Goal: Task Accomplishment & Management: Use online tool/utility

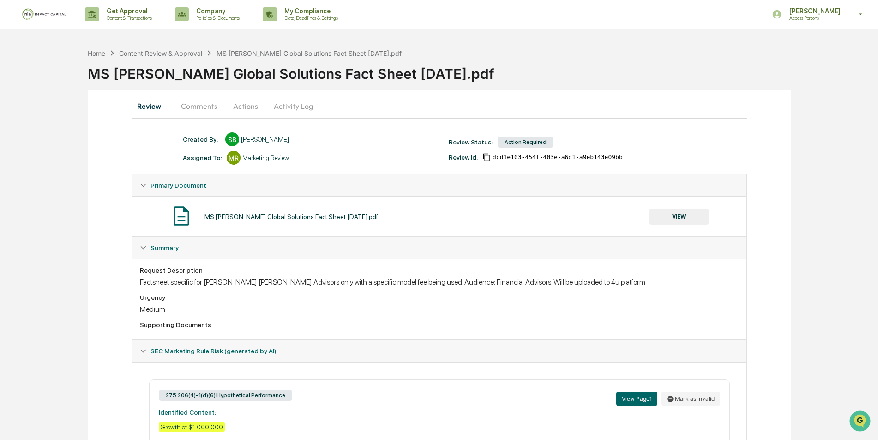
click at [214, 108] on button "Comments" at bounding box center [199, 106] width 51 height 22
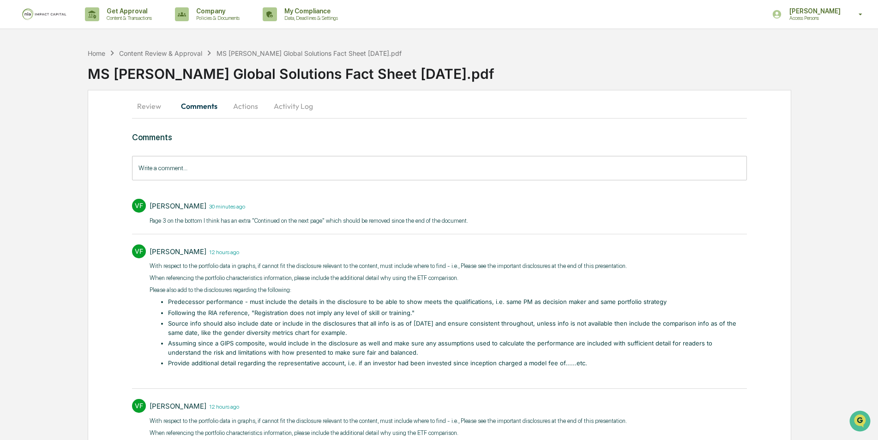
click at [258, 110] on button "Actions" at bounding box center [246, 106] width 42 height 22
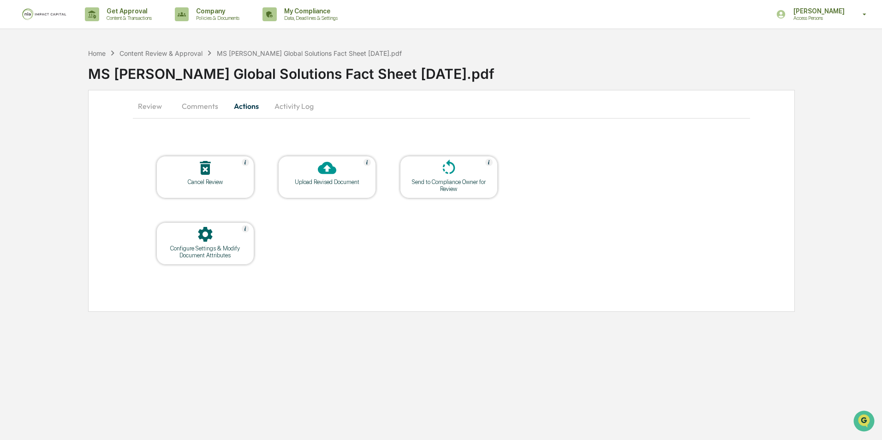
click at [281, 109] on button "Activity Log" at bounding box center [294, 106] width 54 height 22
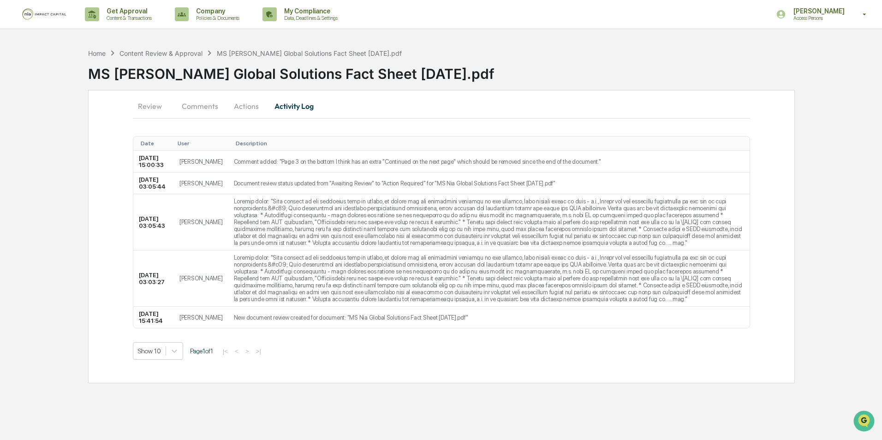
click at [196, 105] on button "Comments" at bounding box center [199, 106] width 51 height 22
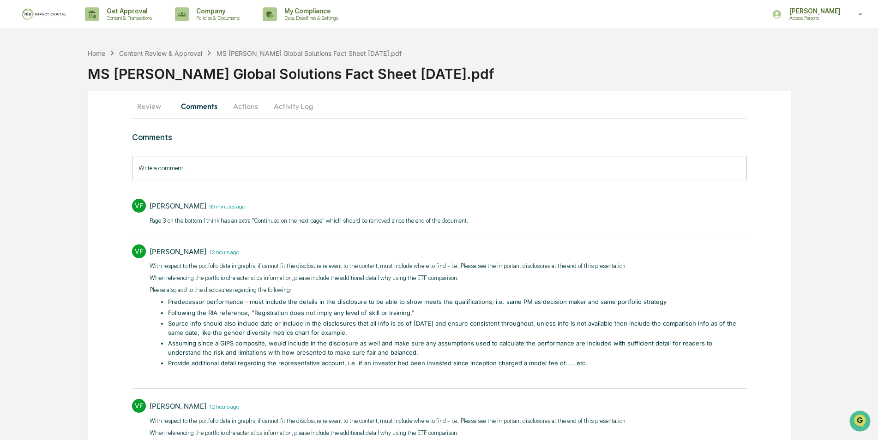
click at [146, 104] on button "Review" at bounding box center [153, 106] width 42 height 22
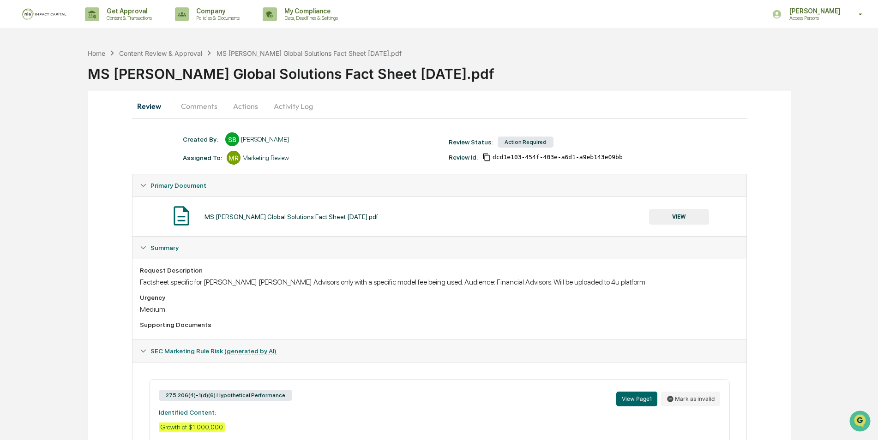
click at [201, 106] on button "Comments" at bounding box center [199, 106] width 51 height 22
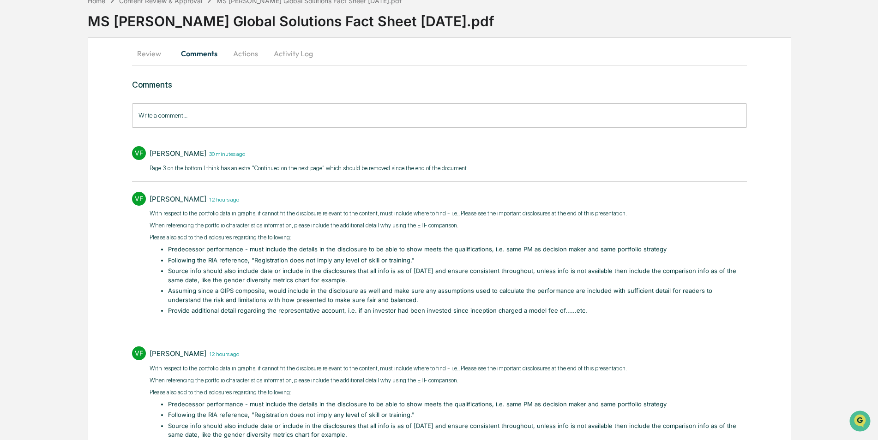
scroll to position [31, 0]
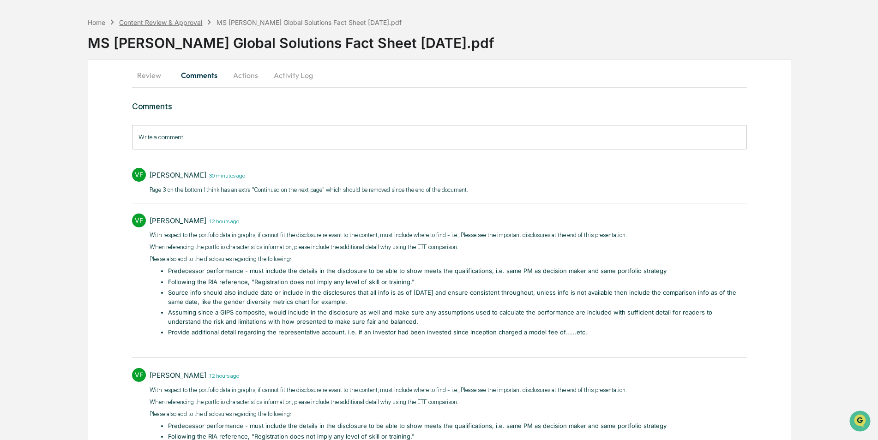
click at [143, 20] on div "Content Review & Approval" at bounding box center [160, 22] width 83 height 8
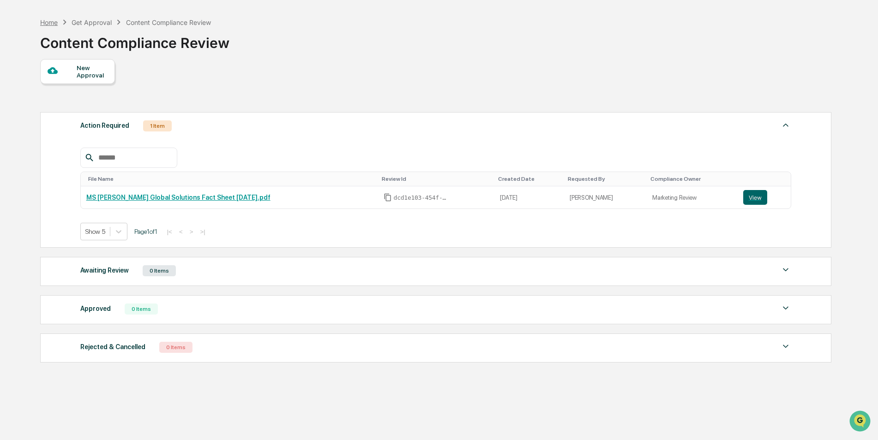
click at [49, 22] on div "Home" at bounding box center [49, 22] width 18 height 8
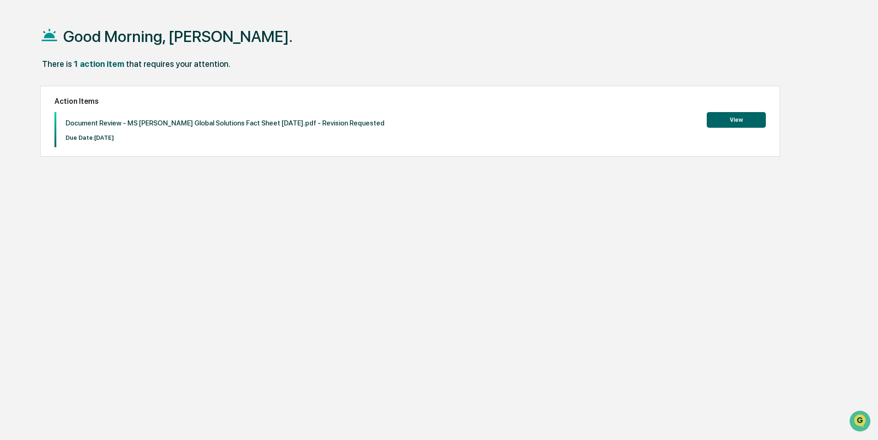
click at [727, 122] on button "View" at bounding box center [736, 120] width 59 height 16
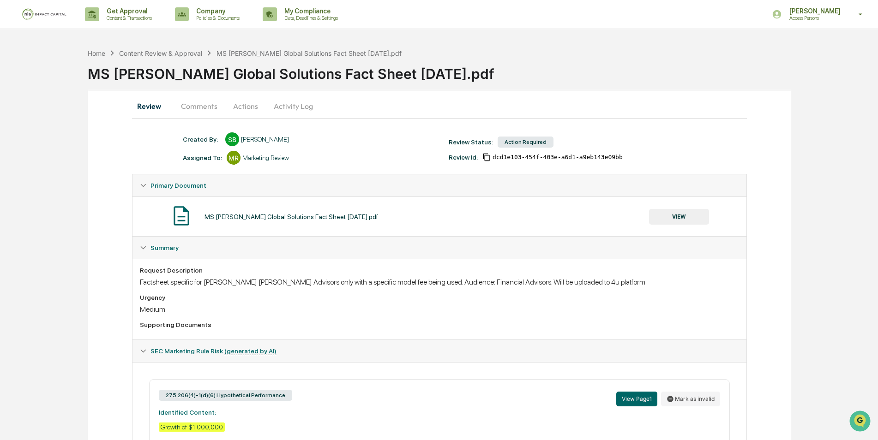
click at [197, 108] on button "Comments" at bounding box center [199, 106] width 51 height 22
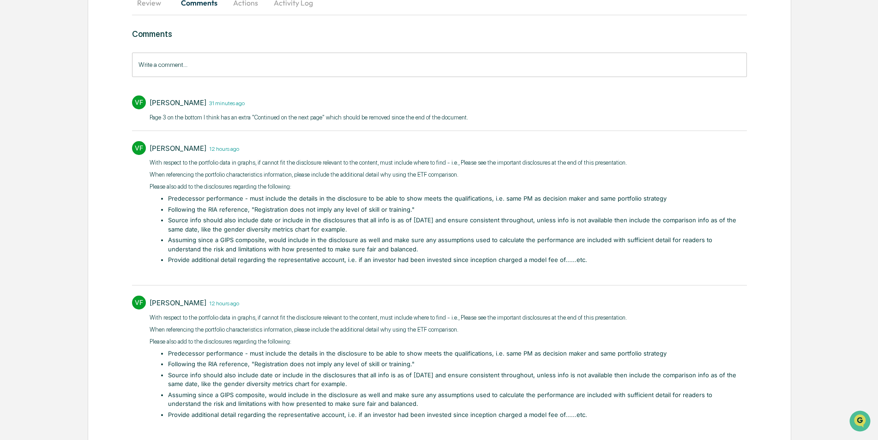
scroll to position [123, 0]
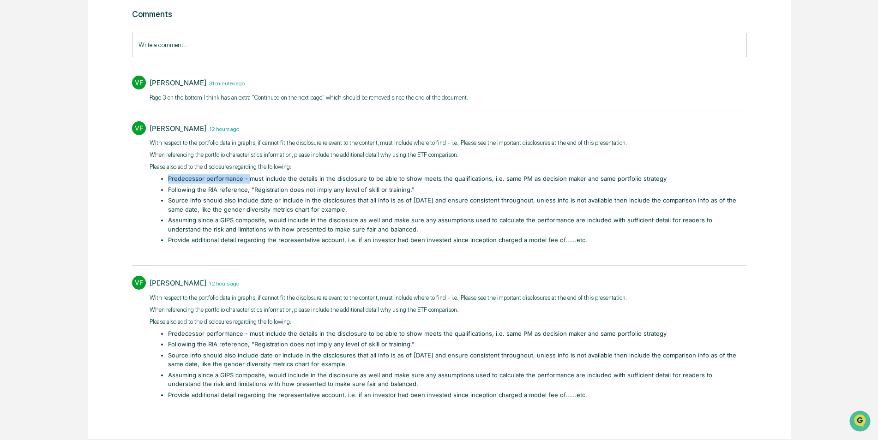
drag, startPoint x: 168, startPoint y: 176, endPoint x: 249, endPoint y: 180, distance: 80.9
click at [249, 180] on li "Predecessor performance - must include the details in the disclosure to be able…" at bounding box center [457, 178] width 579 height 9
drag, startPoint x: 249, startPoint y: 180, endPoint x: 248, endPoint y: 189, distance: 9.3
click at [248, 189] on li "Following the RIA reference, "Registration does not imply any level of skill or…" at bounding box center [457, 190] width 579 height 9
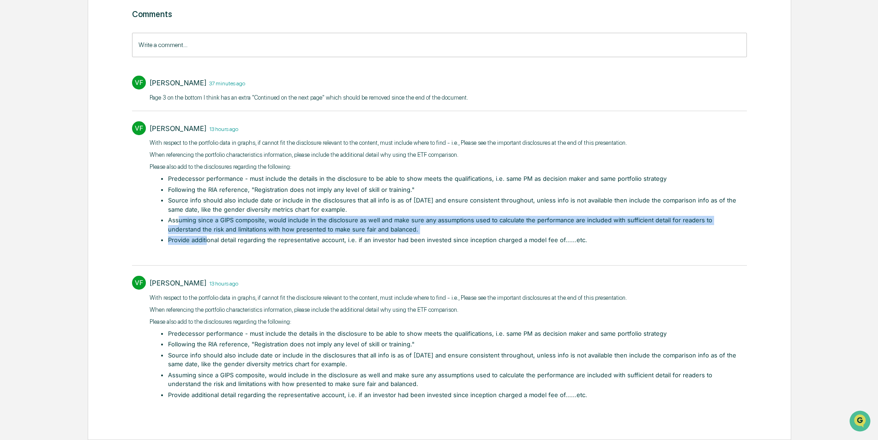
drag, startPoint x: 179, startPoint y: 219, endPoint x: 208, endPoint y: 244, distance: 38.3
click at [208, 244] on ul "Predecessor performance - must include the details in the disclosure to be able…" at bounding box center [453, 209] width 588 height 71
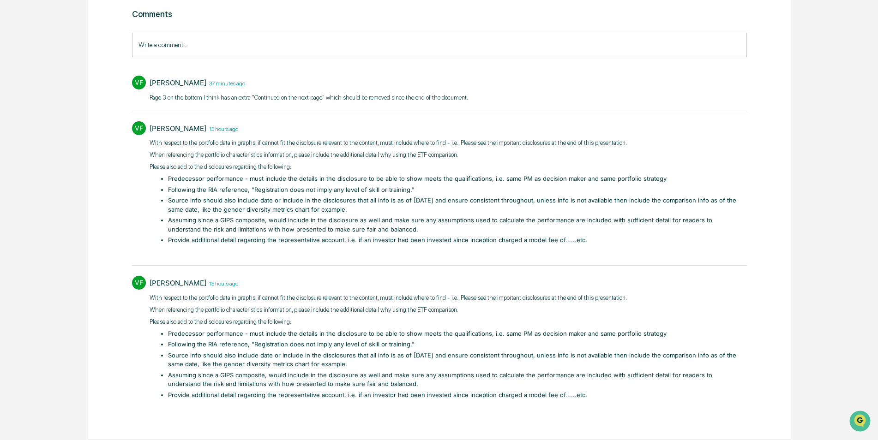
drag, startPoint x: 208, startPoint y: 244, endPoint x: 167, endPoint y: 188, distance: 69.0
click at [167, 189] on ul "Predecessor performance - must include the details in the disclosure to be able…" at bounding box center [453, 209] width 588 height 71
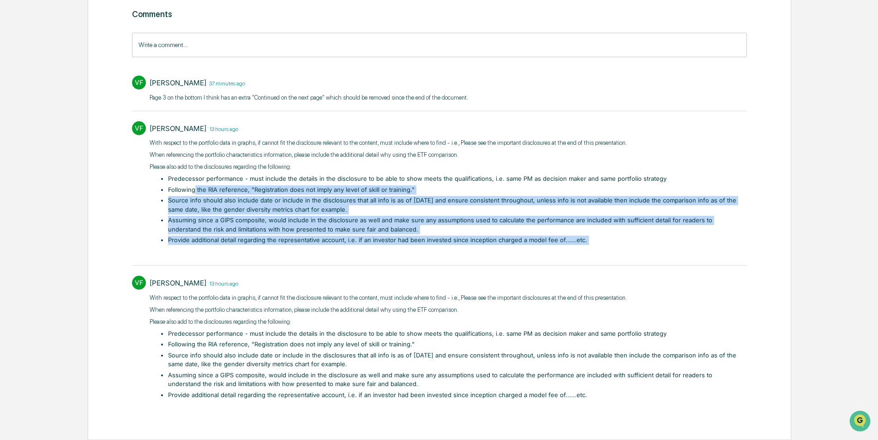
drag, startPoint x: 229, startPoint y: 242, endPoint x: 233, endPoint y: 249, distance: 7.7
click at [233, 249] on div "With respect to the portfolio data in graphs, if cannot fit the disclosure rele…" at bounding box center [448, 197] width 597 height 119
click at [427, 198] on li "Source info should also include date or include in the disclosures that all inf…" at bounding box center [457, 205] width 579 height 18
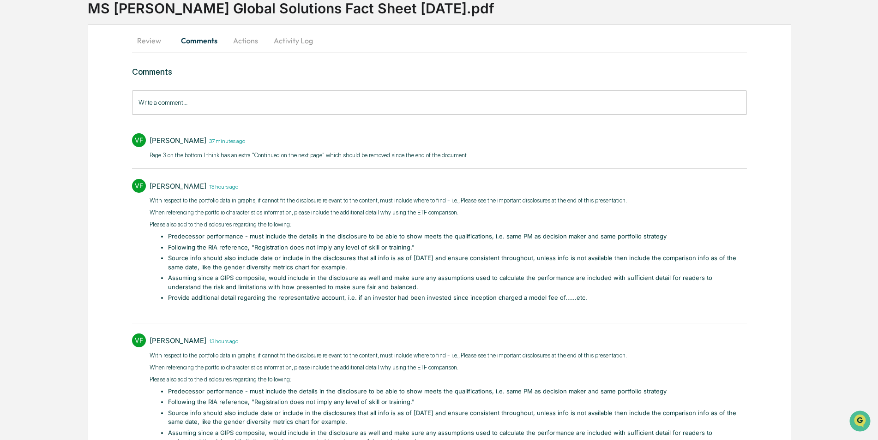
scroll to position [0, 0]
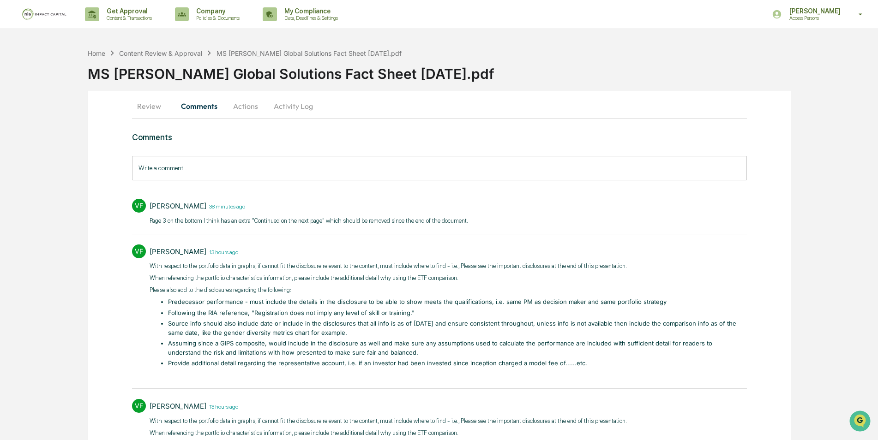
click at [30, 9] on img at bounding box center [44, 14] width 44 height 12
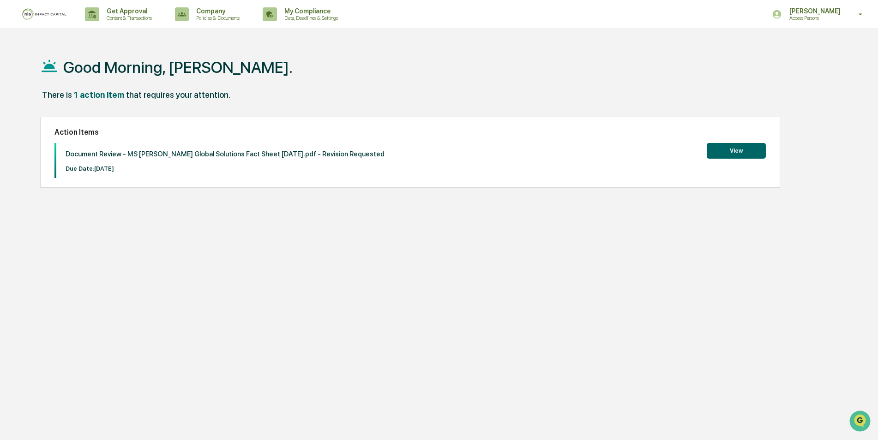
click at [57, 13] on img at bounding box center [44, 14] width 44 height 12
click at [843, 20] on p "Access Persons" at bounding box center [813, 18] width 63 height 6
click at [837, 43] on li "Switch to Admin view..." at bounding box center [810, 46] width 129 height 17
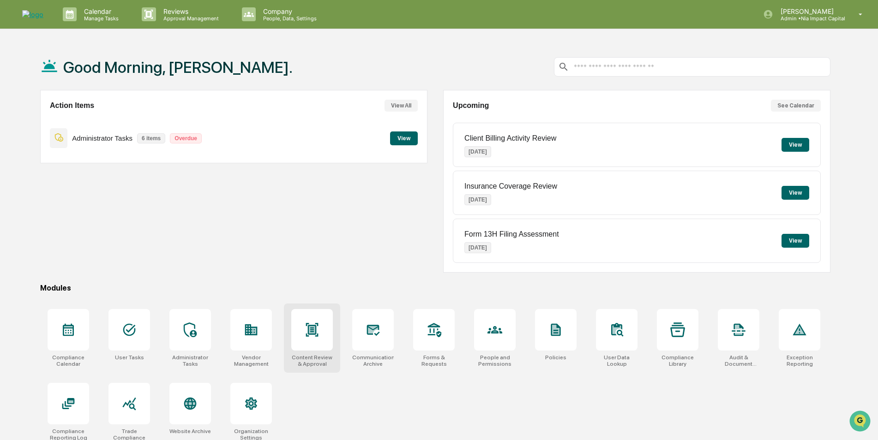
click at [324, 328] on div at bounding box center [312, 330] width 42 height 42
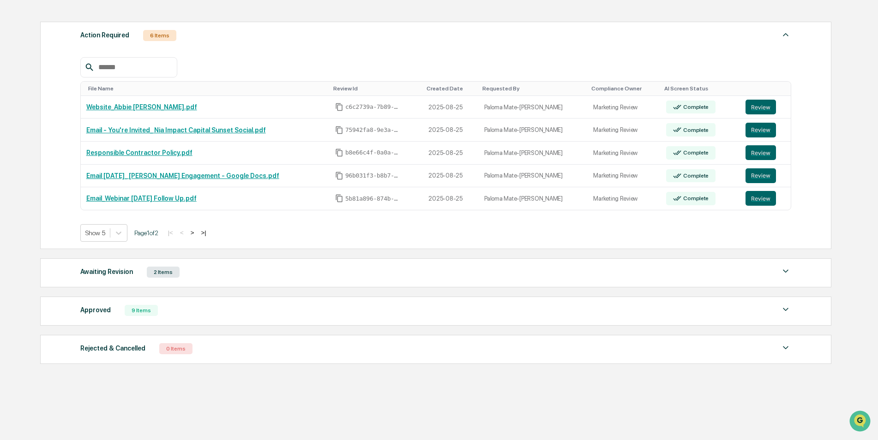
scroll to position [126, 0]
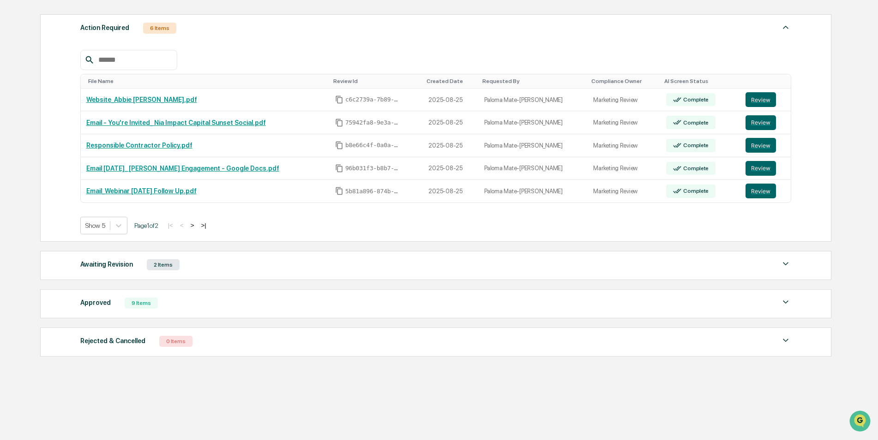
click at [337, 264] on div "Awaiting Revision 2 Items" at bounding box center [435, 264] width 711 height 13
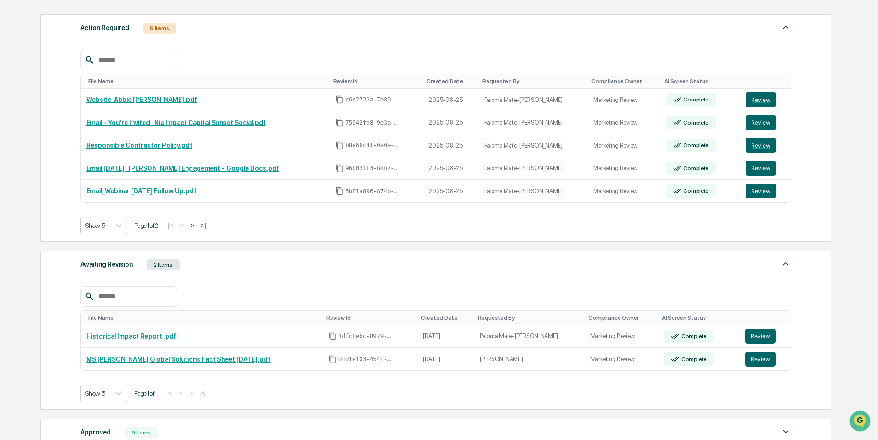
click at [197, 225] on button ">" at bounding box center [192, 226] width 9 height 8
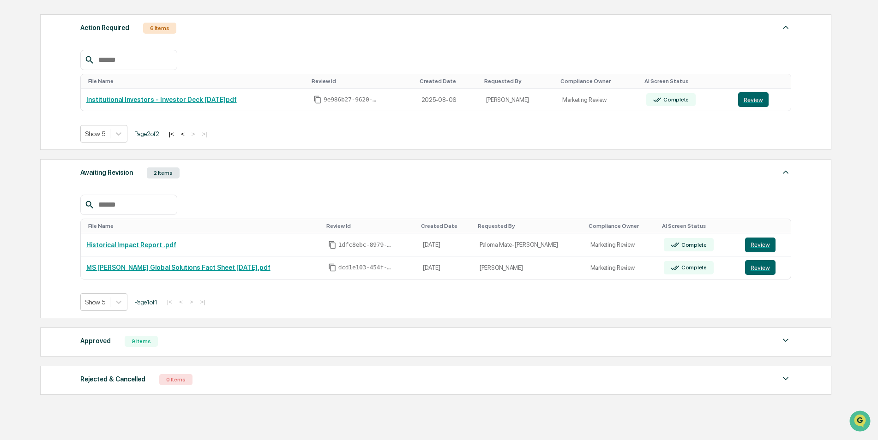
click at [187, 133] on button "<" at bounding box center [182, 134] width 9 height 8
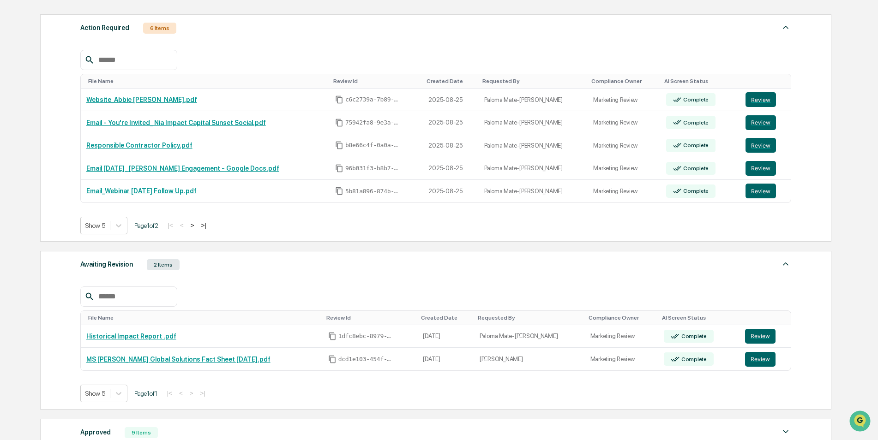
click at [195, 227] on button ">" at bounding box center [192, 226] width 9 height 8
